Goal: Transaction & Acquisition: Purchase product/service

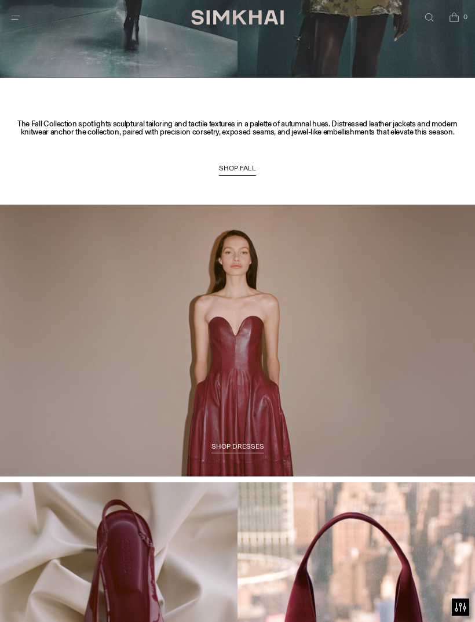
scroll to position [1029, 0]
click at [240, 165] on span "SHOP FALL" at bounding box center [237, 168] width 37 height 8
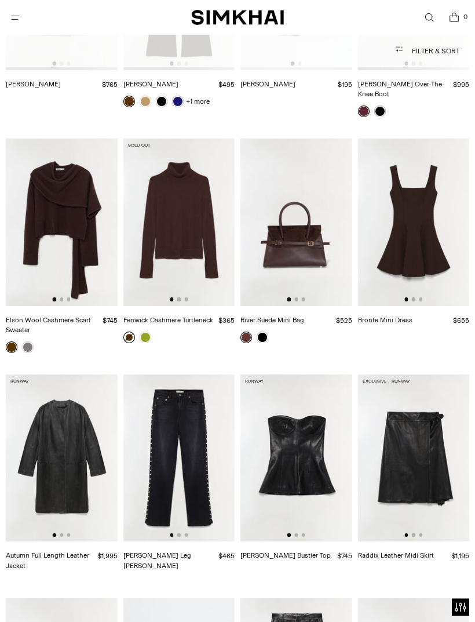
scroll to position [2087, 0]
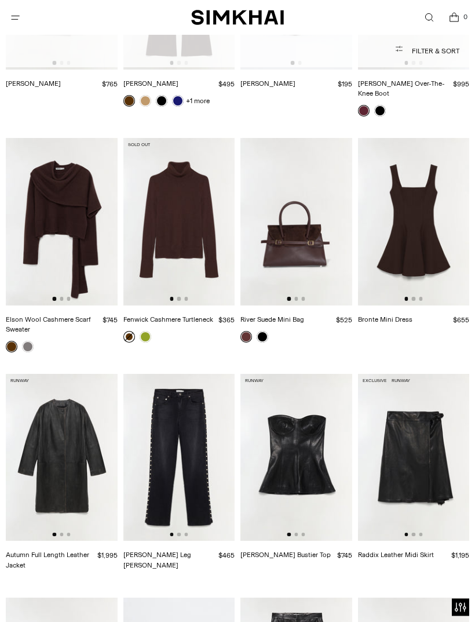
click at [192, 194] on img at bounding box center [179, 223] width 112 height 168
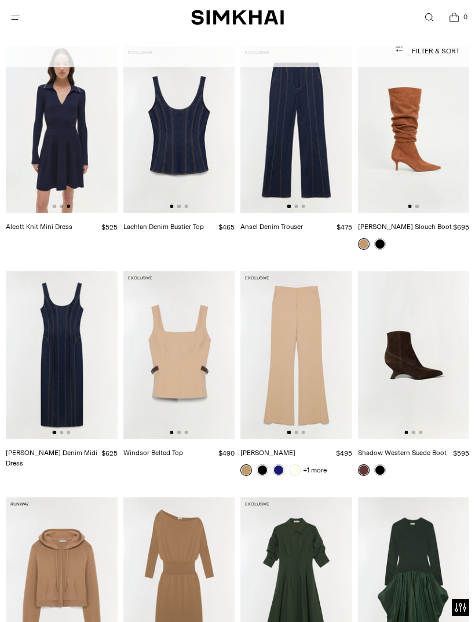
scroll to position [6779, 0]
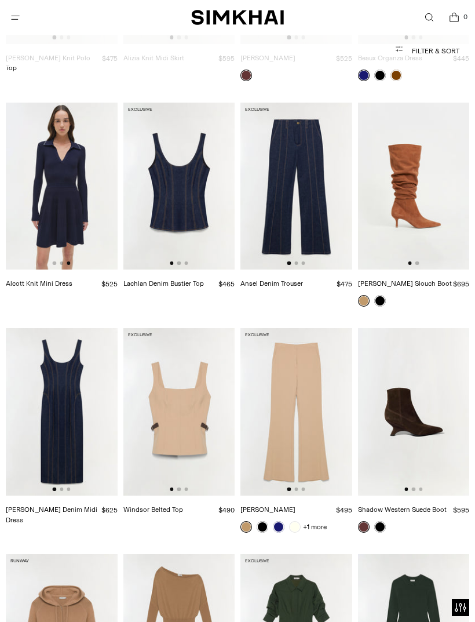
click at [17, 16] on icon "Open menu modal" at bounding box center [15, 17] width 12 height 9
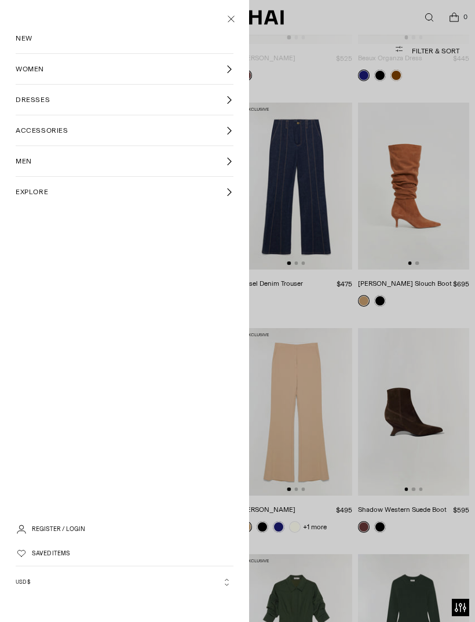
scroll to position [0, 0]
click at [232, 123] on link "ACCESSORIES" at bounding box center [125, 130] width 218 height 30
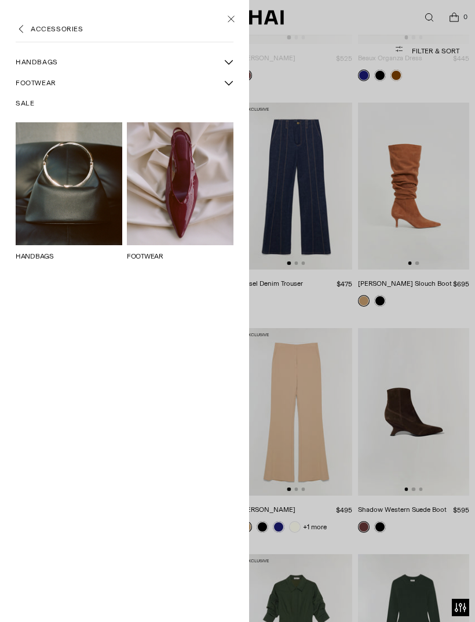
click at [22, 27] on icon "Back" at bounding box center [21, 29] width 4 height 8
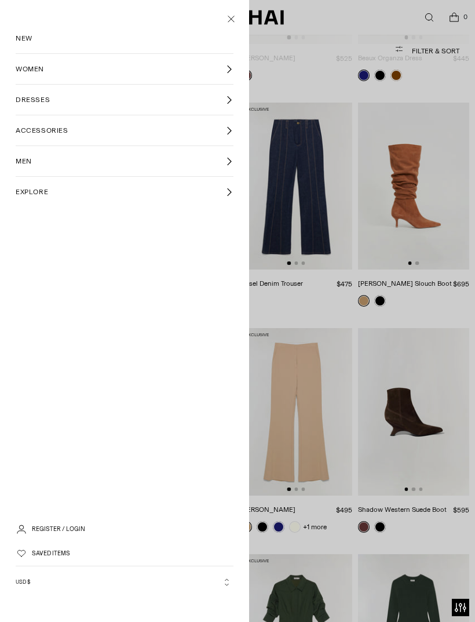
click at [24, 34] on span "NEW" at bounding box center [24, 38] width 17 height 10
